Goal: Find specific page/section: Find specific page/section

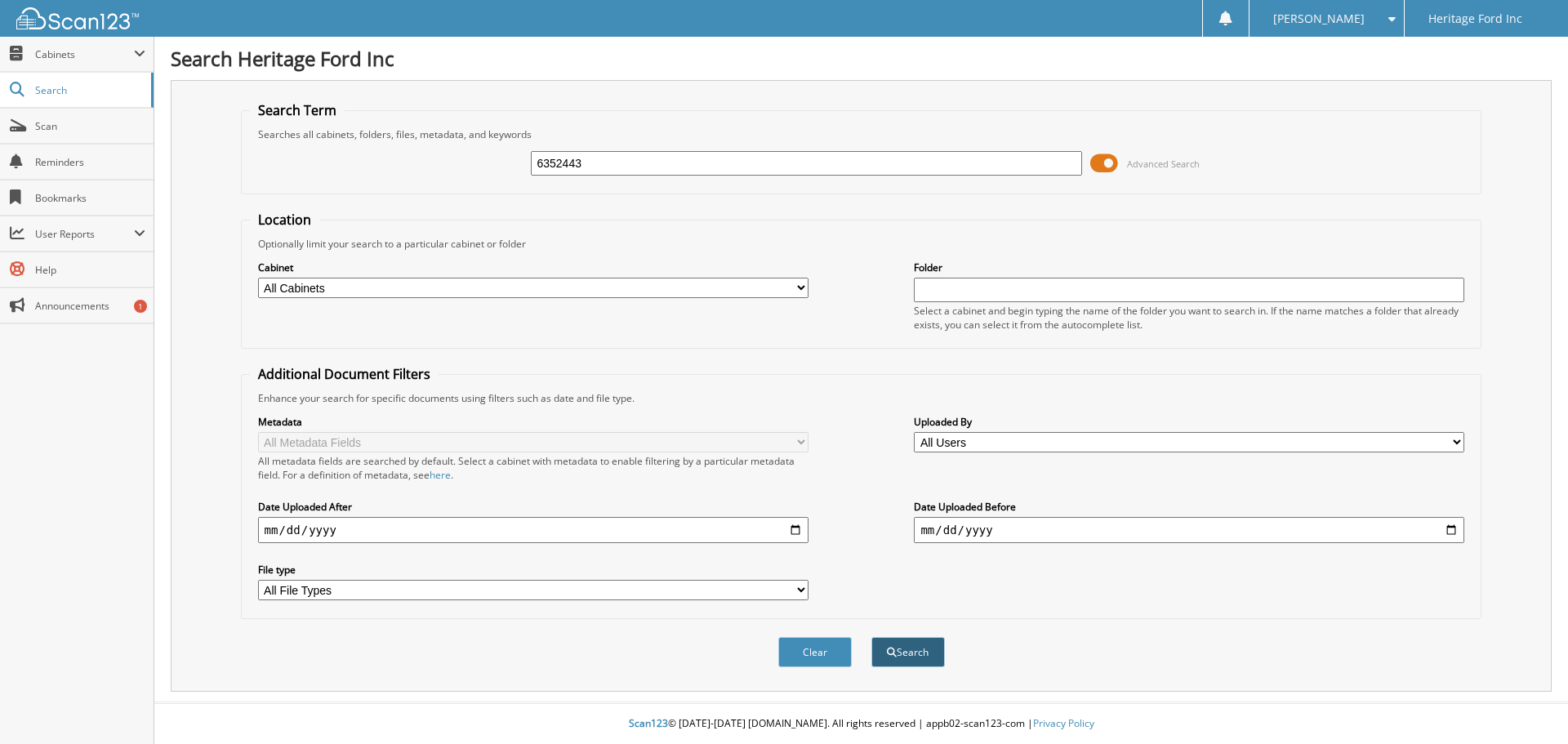
type input "6352443"
click at [926, 648] on button "Search" at bounding box center [908, 652] width 74 height 30
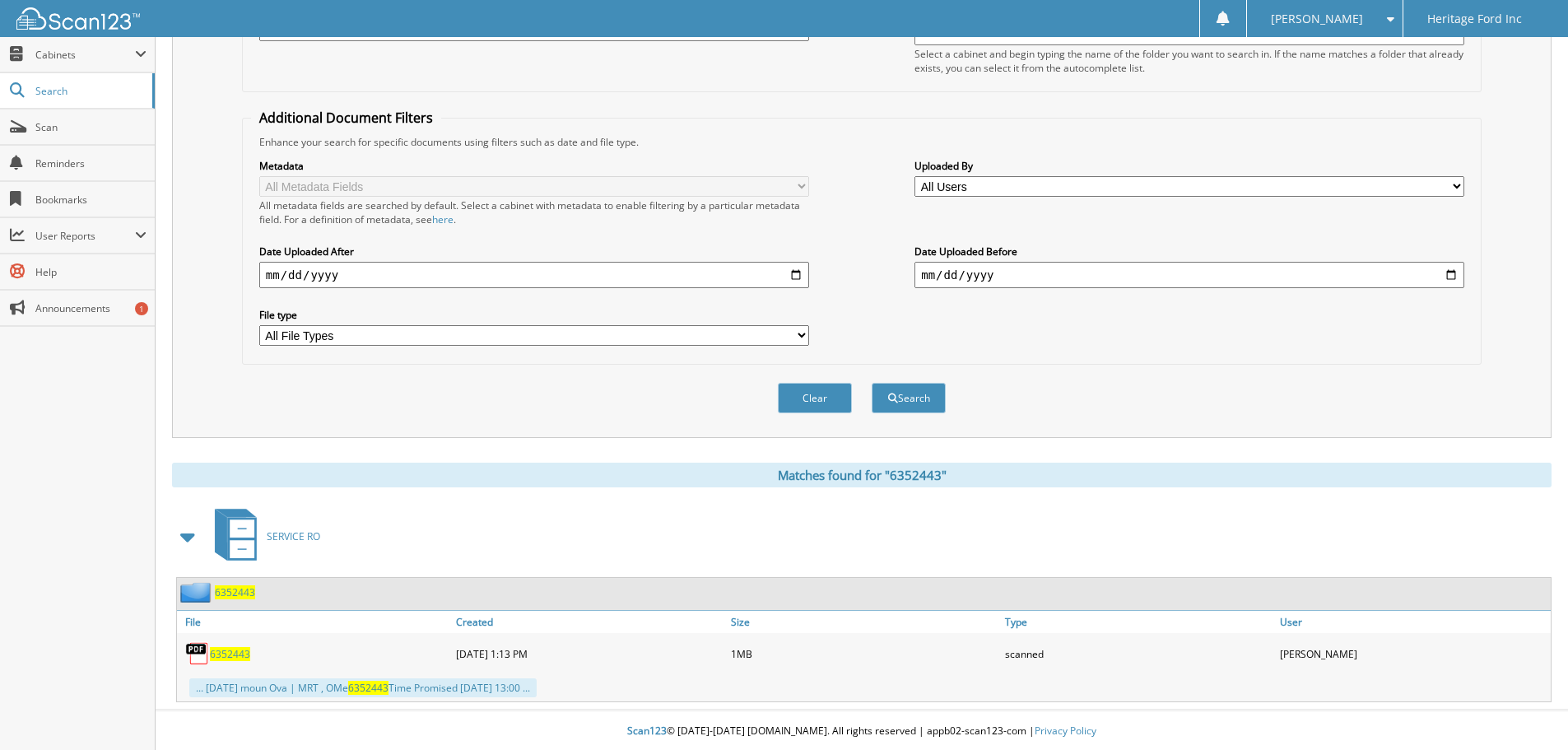
scroll to position [262, 0]
click at [227, 595] on span "6352443" at bounding box center [235, 590] width 40 height 14
